Goal: Task Accomplishment & Management: Complete application form

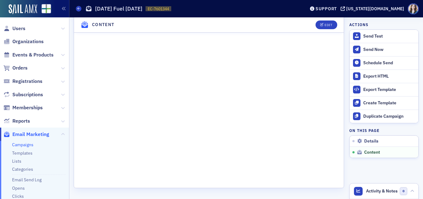
scroll to position [998, 0]
click at [304, 26] on header "Content Edit" at bounding box center [209, 24] width 270 height 15
click at [306, 22] on header "Content Edit" at bounding box center [209, 24] width 270 height 15
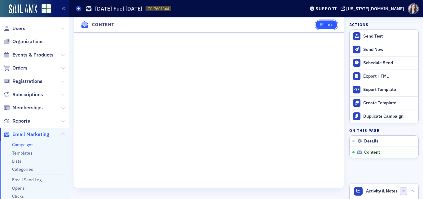
click at [319, 27] on button "Edit" at bounding box center [326, 24] width 21 height 9
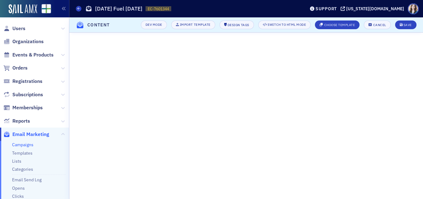
scroll to position [604, 0]
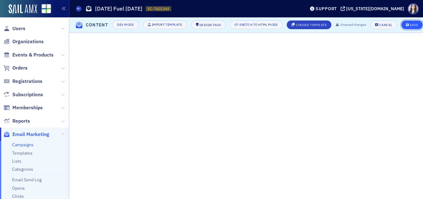
click at [418, 23] on div "Save" at bounding box center [414, 24] width 8 height 3
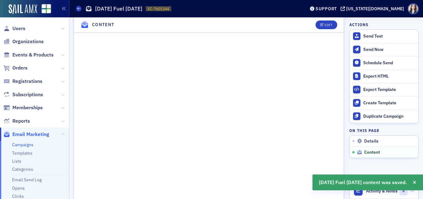
scroll to position [397, 0]
click at [363, 36] on div "Send Test" at bounding box center [389, 36] width 52 height 6
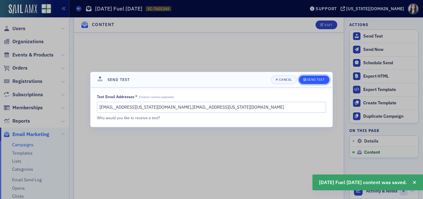
click at [306, 81] on div "submit" at bounding box center [306, 79] width 4 height 5
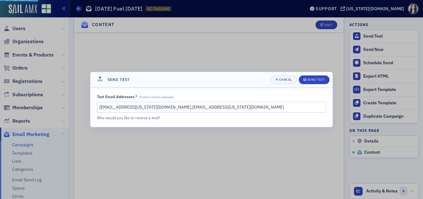
scroll to position [404, 0]
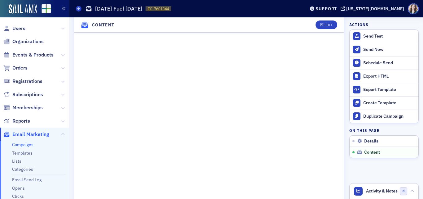
click at [306, 23] on header "Content Edit" at bounding box center [209, 24] width 270 height 15
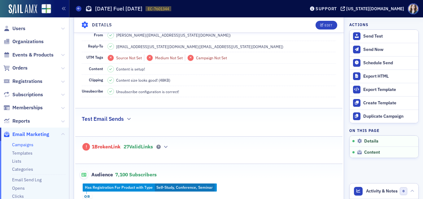
scroll to position [186, 0]
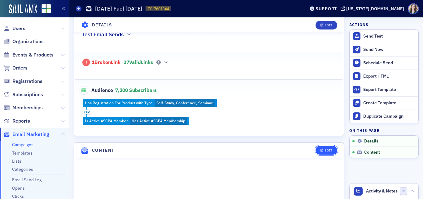
click at [325, 146] on button "Edit" at bounding box center [326, 150] width 21 height 9
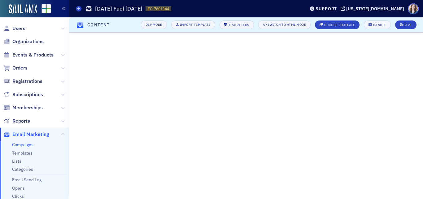
scroll to position [134, 0]
click at [382, 26] on div "Cancel" at bounding box center [379, 24] width 13 height 3
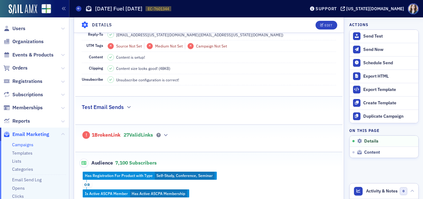
scroll to position [100, 0]
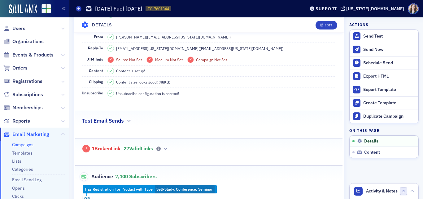
click at [142, 149] on span "27 Valid Links" at bounding box center [138, 148] width 29 height 6
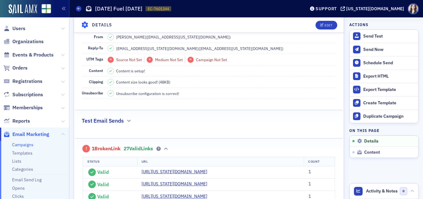
scroll to position [255, 0]
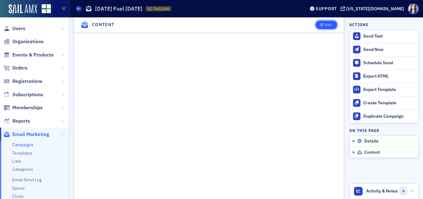
click at [326, 27] on div "Edit" at bounding box center [329, 24] width 8 height 3
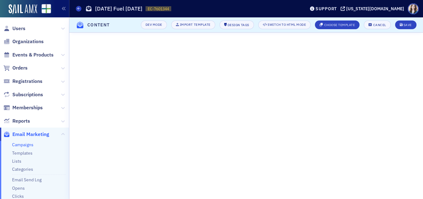
scroll to position [632, 0]
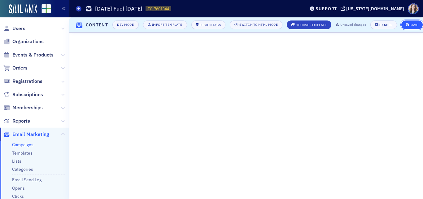
click at [417, 23] on div "Save" at bounding box center [414, 24] width 8 height 3
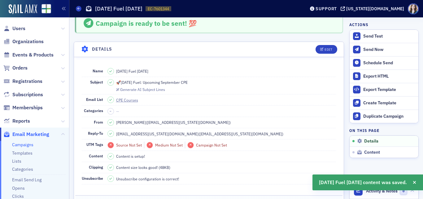
scroll to position [0, 0]
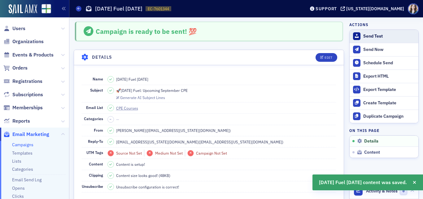
click at [363, 33] on div "Send Test" at bounding box center [389, 36] width 52 height 6
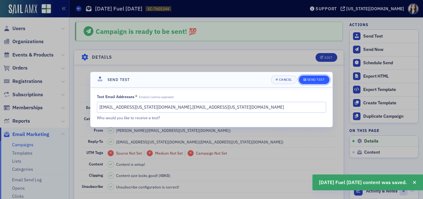
click at [309, 80] on div "Send Test" at bounding box center [316, 79] width 18 height 3
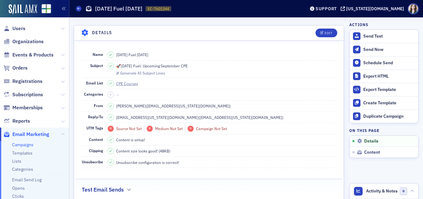
scroll to position [26, 0]
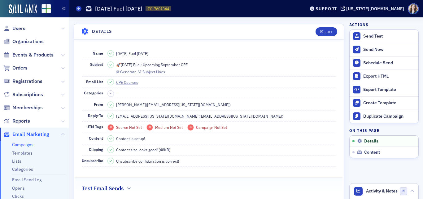
click at [300, 31] on header "Details Edit" at bounding box center [209, 31] width 270 height 15
click at [76, 26] on header "Details Edit" at bounding box center [209, 31] width 270 height 15
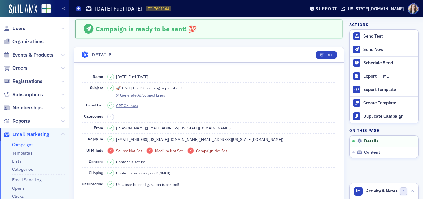
scroll to position [0, 0]
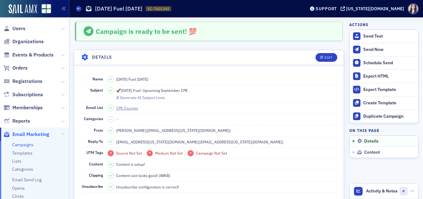
click at [306, 56] on header "Details Edit" at bounding box center [209, 57] width 270 height 15
click at [304, 55] on header "Details Edit" at bounding box center [209, 57] width 270 height 15
click at [305, 55] on header "Details Edit" at bounding box center [209, 57] width 270 height 15
click at [306, 55] on header "Details Edit" at bounding box center [209, 57] width 270 height 15
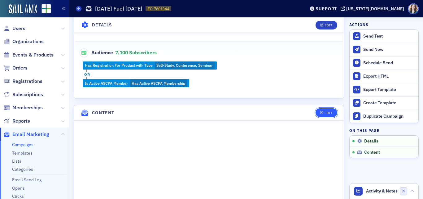
click at [320, 113] on icon "button" at bounding box center [322, 112] width 4 height 3
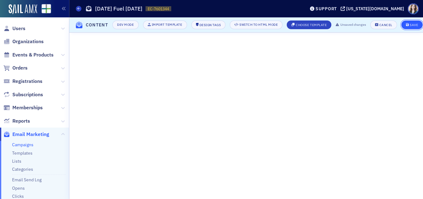
click at [418, 23] on div "Save" at bounding box center [414, 24] width 8 height 3
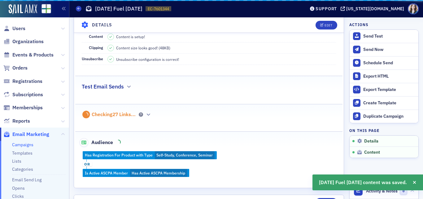
scroll to position [301, 0]
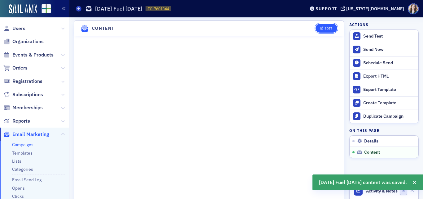
click at [329, 27] on button "Edit" at bounding box center [326, 28] width 21 height 9
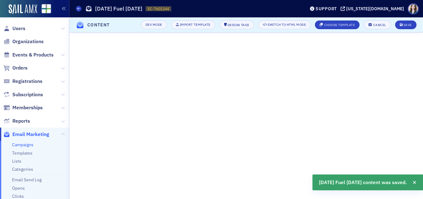
scroll to position [127, 0]
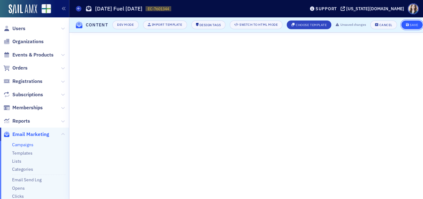
click at [416, 23] on div "Save" at bounding box center [414, 24] width 8 height 3
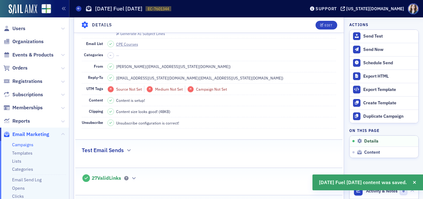
scroll to position [0, 0]
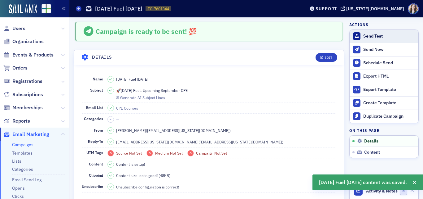
click at [378, 35] on div "Send Test" at bounding box center [389, 36] width 52 height 6
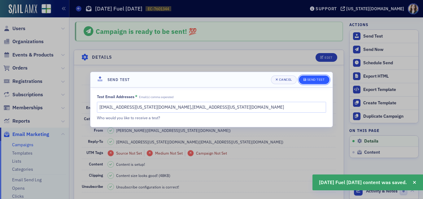
click at [321, 81] on span "Send Test" at bounding box center [314, 79] width 21 height 5
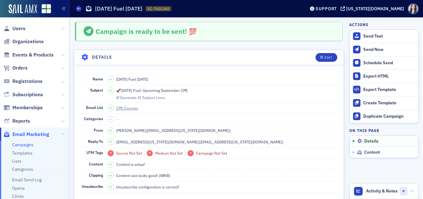
click at [331, 25] on div "Campaign is ready to be sent! 💯" at bounding box center [209, 31] width 268 height 19
click at [306, 55] on header "Details Edit" at bounding box center [209, 57] width 270 height 15
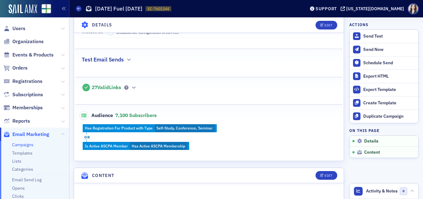
scroll to position [155, 0]
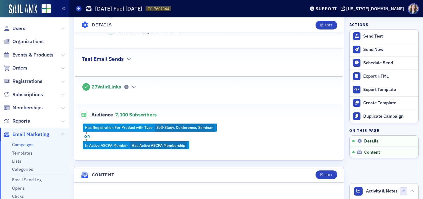
click at [26, 144] on link "Campaigns" at bounding box center [22, 145] width 21 height 6
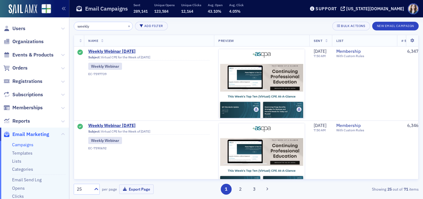
type input "weekly"
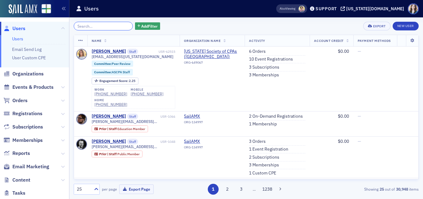
click at [101, 25] on input "search" at bounding box center [103, 26] width 59 height 9
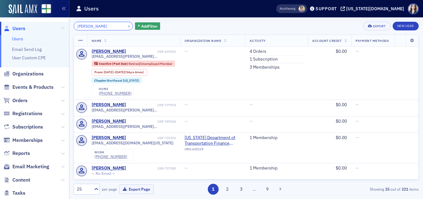
type input "[PERSON_NAME]"
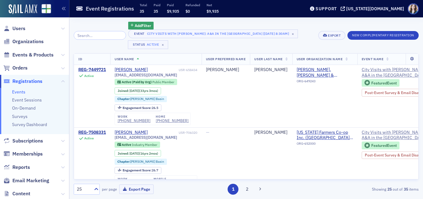
click at [284, 29] on div "Event City Visits with Mike Brand: A&A in the River City [8/27/2025 8:30am] × S…" at bounding box center [221, 39] width 186 height 20
click at [283, 29] on div "Event City Visits with Mike Brand: A&A in the River City [8/27/2025 8:30am] × S…" at bounding box center [221, 39] width 186 height 20
click at [295, 31] on div "Event City Visits with Mike Brand: A&A in the River City [8/27/2025 8:30am] × S…" at bounding box center [221, 39] width 186 height 20
click at [24, 53] on span "Events & Products" at bounding box center [32, 54] width 41 height 7
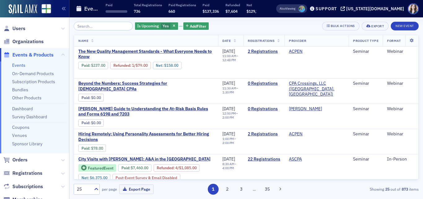
click at [217, 27] on div "Is Upcoming Yes Add Filter Bulk Actions Export New Event" at bounding box center [246, 26] width 345 height 9
click at [107, 26] on input "search" at bounding box center [103, 26] width 59 height 9
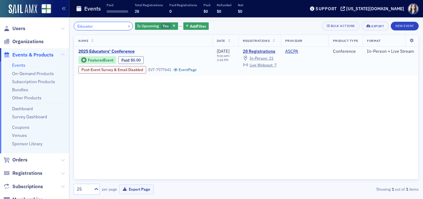
type input "Educator"
click at [104, 49] on span "2025 Educators' Conference" at bounding box center [130, 52] width 104 height 6
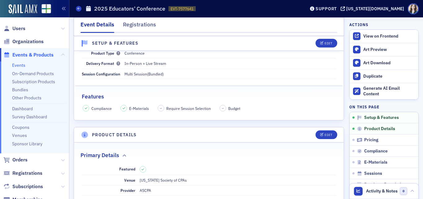
scroll to position [124, 0]
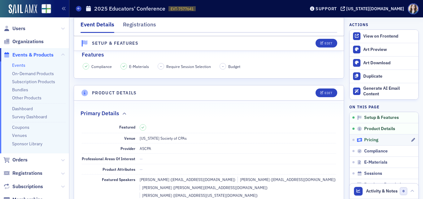
click at [365, 142] on span "Pricing" at bounding box center [371, 140] width 14 height 6
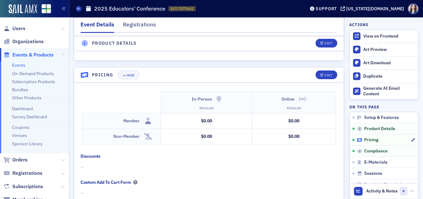
scroll to position [640, 0]
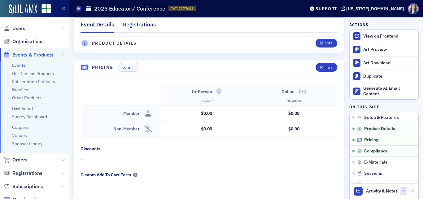
click at [138, 29] on div "Registrations" at bounding box center [139, 25] width 33 height 11
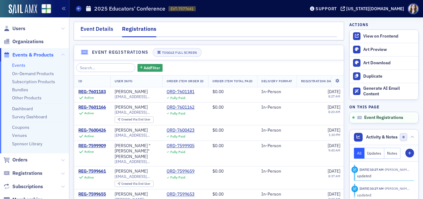
click at [103, 28] on div "Event Details" at bounding box center [97, 30] width 33 height 11
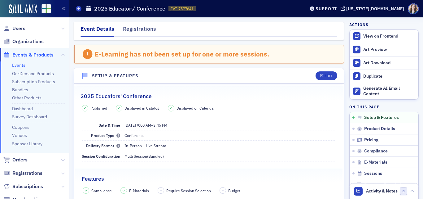
click at [332, 25] on nav "Event Details Registrations" at bounding box center [209, 31] width 257 height 12
click at [76, 29] on div "Event Details Registrations" at bounding box center [209, 31] width 270 height 19
click at [77, 24] on div "Event Details Registrations" at bounding box center [209, 31] width 270 height 19
click at [237, 24] on div "Event Details Registrations" at bounding box center [209, 31] width 270 height 19
click at [199, 6] on div "Events 2025 Educators' Conference EVT-7577641 7577641" at bounding box center [186, 9] width 220 height 12
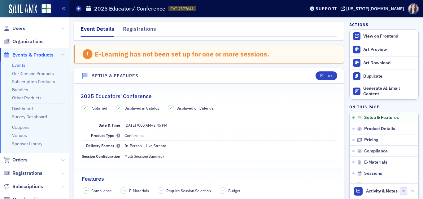
click at [311, 73] on div "Edit" at bounding box center [324, 75] width 26 height 9
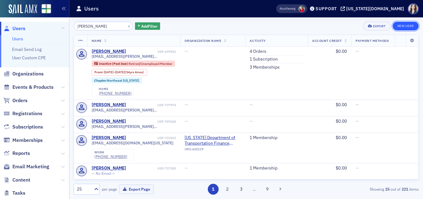
click at [403, 26] on link "New User" at bounding box center [406, 26] width 26 height 9
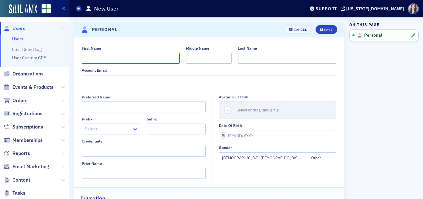
click at [119, 54] on input "First Name" at bounding box center [131, 58] width 98 height 11
type input "Bill"
click at [257, 52] on div "Last Name" at bounding box center [287, 55] width 98 height 18
click at [260, 58] on input "Last Name" at bounding box center [287, 58] width 98 height 11
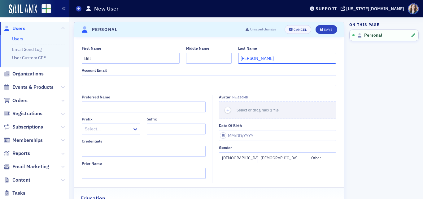
type input "Hamby"
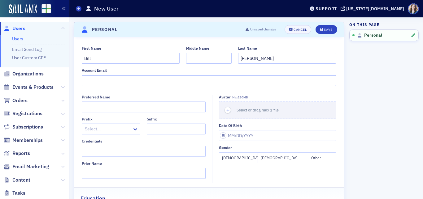
paste input "Bhamby@faulkner.edu"
type input "Bhamby@faulkner.edu"
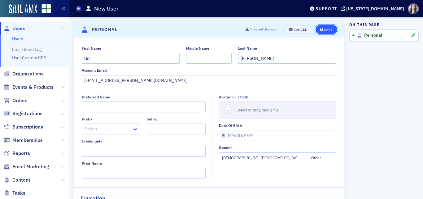
click at [322, 26] on button "Save" at bounding box center [326, 29] width 21 height 9
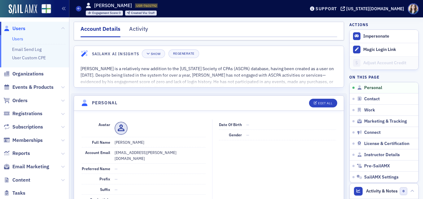
click at [297, 102] on header "Personal Edit All" at bounding box center [209, 102] width 270 height 15
click at [76, 24] on div "Account Details Activity" at bounding box center [209, 31] width 270 height 19
click at [75, 24] on div "Account Details Activity" at bounding box center [209, 31] width 270 height 19
click at [375, 38] on button "Impersonate" at bounding box center [376, 36] width 26 height 6
click at [24, 98] on span "Orders" at bounding box center [19, 100] width 15 height 7
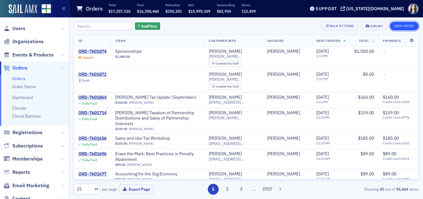
click at [408, 24] on button "New Order" at bounding box center [404, 26] width 29 height 9
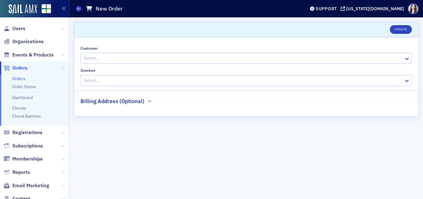
click at [148, 55] on div at bounding box center [243, 58] width 320 height 8
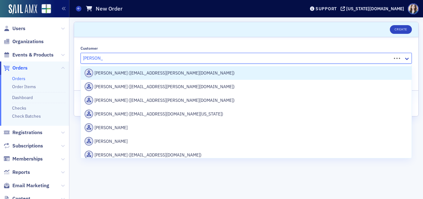
type input "Bill Hamby"
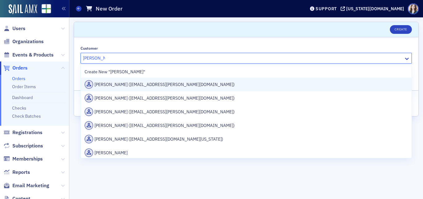
click at [159, 83] on div "Bill Hamby (bhamby@faulkner.edu)" at bounding box center [246, 84] width 323 height 9
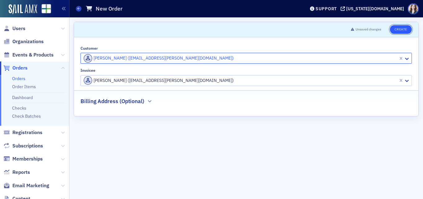
click at [392, 30] on button "Create" at bounding box center [401, 29] width 22 height 9
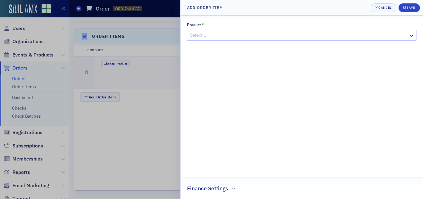
scroll to position [190, 0]
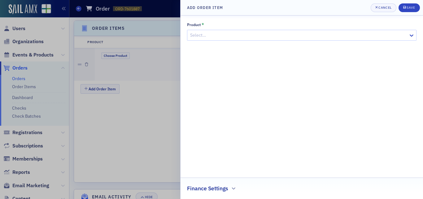
click at [308, 33] on div at bounding box center [299, 35] width 218 height 8
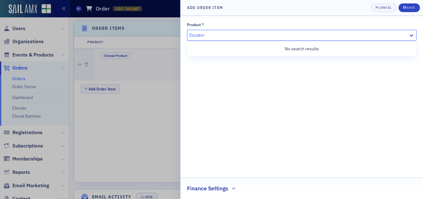
click at [192, 35] on input "Eucator" at bounding box center [198, 35] width 16 height 7
type input "Educator"
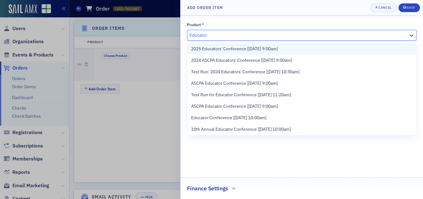
click at [225, 50] on span "2025 Educators' Conference [10/17/2025 9:00am]" at bounding box center [234, 49] width 87 height 7
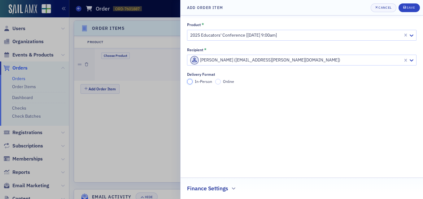
click at [188, 81] on input "In-Person" at bounding box center [190, 82] width 6 height 6
click at [412, 10] on span "Save" at bounding box center [409, 7] width 12 height 5
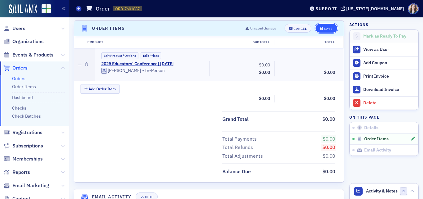
click at [325, 29] on div "Save" at bounding box center [328, 28] width 8 height 3
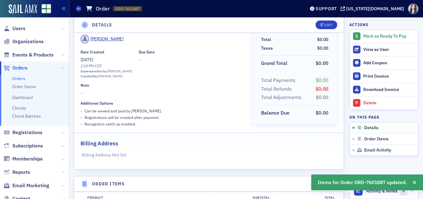
scroll to position [0, 0]
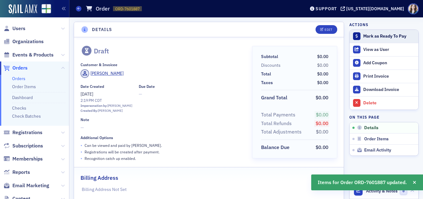
click at [373, 35] on div "Mark as Ready To Pay" at bounding box center [389, 36] width 52 height 6
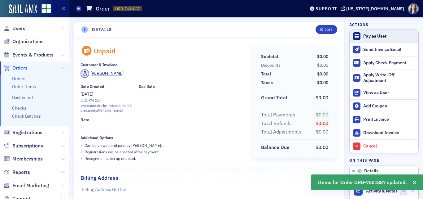
click at [373, 35] on div "Pay as User" at bounding box center [389, 36] width 52 height 6
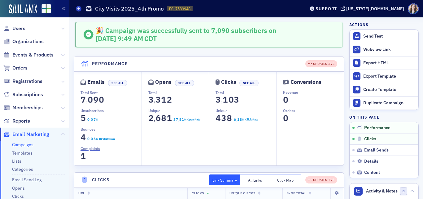
click at [32, 137] on span "Email Marketing" at bounding box center [30, 134] width 37 height 7
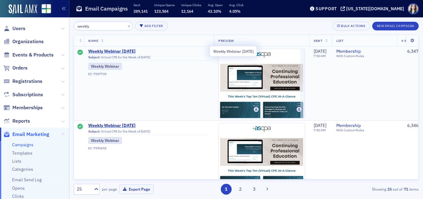
click at [130, 49] on span "Weekly Webinar [DATE]" at bounding box center [148, 52] width 121 height 6
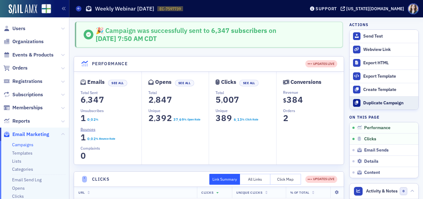
click at [367, 104] on div "Duplicate Campaign" at bounding box center [389, 103] width 52 height 6
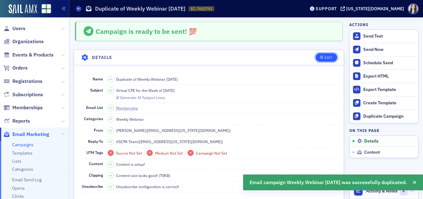
click at [322, 60] on button "Edit" at bounding box center [326, 57] width 21 height 9
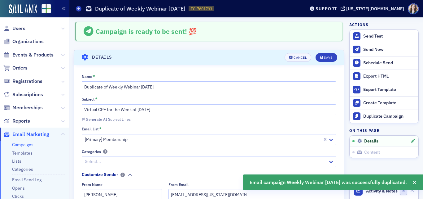
scroll to position [29, 0]
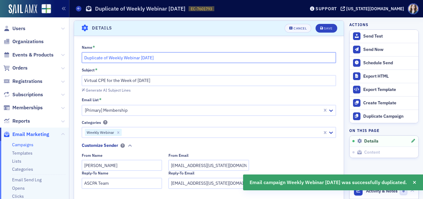
drag, startPoint x: 109, startPoint y: 58, endPoint x: 80, endPoint y: 63, distance: 29.8
click at [80, 63] on div "Name * Duplicate of Weekly Webinar [DATE] Subject * Virtual CPE for the Week of…" at bounding box center [209, 175] width 270 height 260
click at [125, 59] on input "Weekly Webinar [DATE]" at bounding box center [209, 57] width 255 height 11
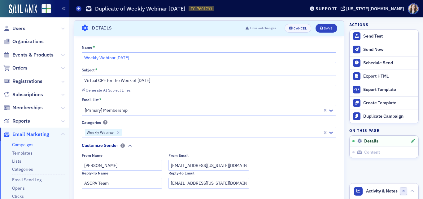
type input "Weekly Webinar [DATE]"
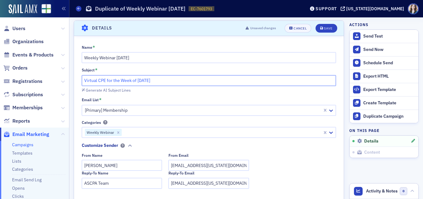
click at [146, 81] on input "Virtual CPE for the Week of [DATE]" at bounding box center [209, 80] width 255 height 11
type input "Virtual CPE for the Week of [DATE]"
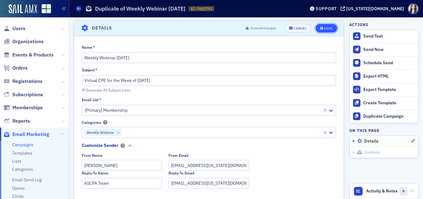
click at [330, 26] on button "Save" at bounding box center [326, 28] width 21 height 9
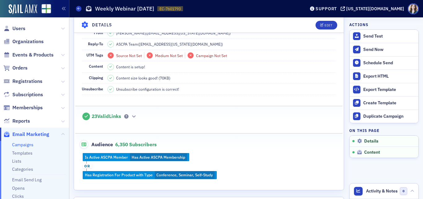
scroll to position [184, 0]
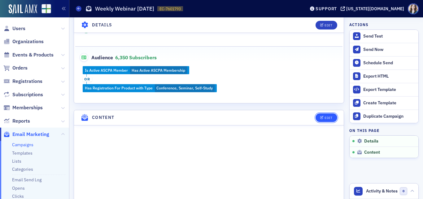
click at [330, 120] on button "Edit" at bounding box center [326, 117] width 21 height 9
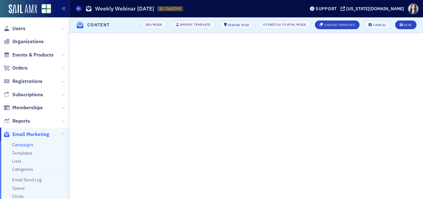
scroll to position [99, 0]
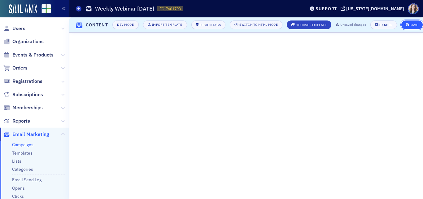
click at [411, 20] on button "Save" at bounding box center [411, 24] width 21 height 9
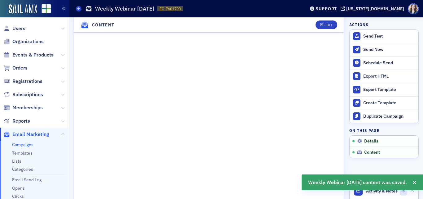
scroll to position [361, 0]
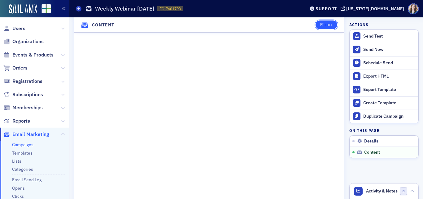
click at [329, 26] on button "Edit" at bounding box center [326, 24] width 21 height 9
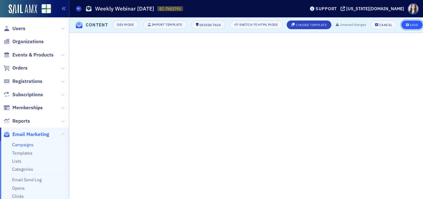
click at [418, 24] on div "Save" at bounding box center [414, 24] width 8 height 3
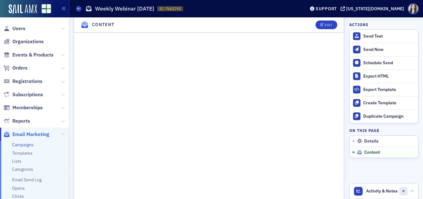
scroll to position [284, 0]
click at [302, 22] on header "Content Edit" at bounding box center [209, 24] width 270 height 15
click at [76, 20] on header "Content Edit" at bounding box center [209, 24] width 270 height 15
click at [119, 24] on header "Content Edit" at bounding box center [209, 24] width 270 height 15
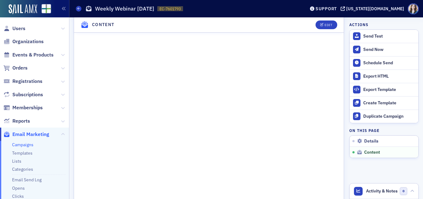
click at [116, 23] on header "Content Edit" at bounding box center [209, 24] width 270 height 15
click at [115, 23] on header "Content Edit" at bounding box center [209, 24] width 270 height 15
click at [196, 3] on div "Campaigns Weekly Webinar [DATE] EC-7601793 7601793" at bounding box center [186, 9] width 220 height 12
click at [77, 18] on header "Content Edit" at bounding box center [209, 24] width 270 height 15
click at [77, 20] on header "Content Edit" at bounding box center [209, 24] width 270 height 15
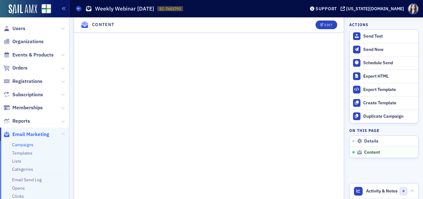
scroll to position [449, 0]
